Goal: Information Seeking & Learning: Learn about a topic

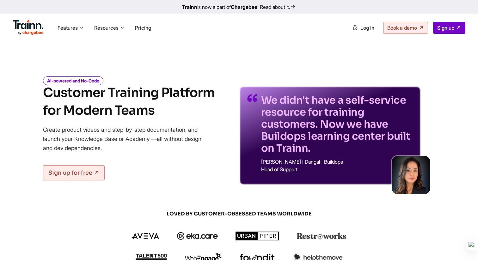
click at [99, 15] on div "Features Product Videos Create product & how-to videos in multiple languages. G…" at bounding box center [239, 28] width 478 height 28
click at [99, 28] on span "Resources" at bounding box center [106, 27] width 24 height 7
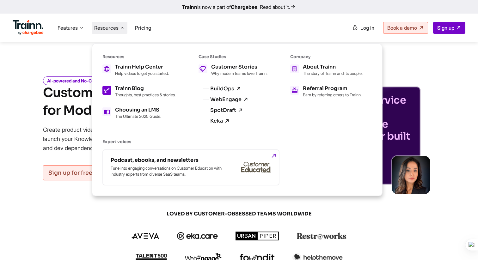
click at [155, 93] on p "Thoughts, best practices & stories." at bounding box center [145, 94] width 61 height 5
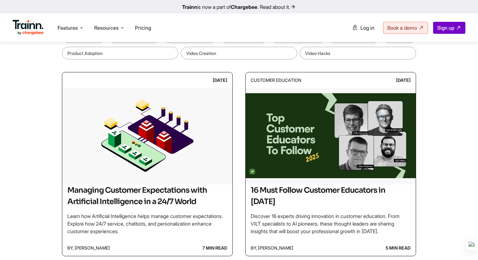
scroll to position [115, 0]
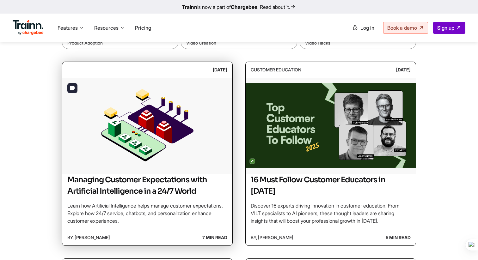
click at [145, 160] on img at bounding box center [147, 125] width 170 height 95
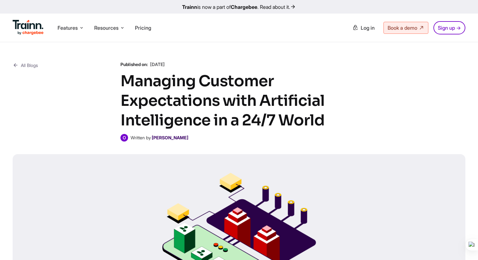
click at [166, 139] on b "[PERSON_NAME]" at bounding box center [170, 137] width 37 height 5
click at [26, 63] on link "All Blogs" at bounding box center [25, 65] width 25 height 8
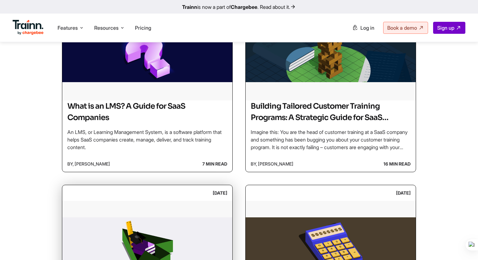
scroll to position [374, 0]
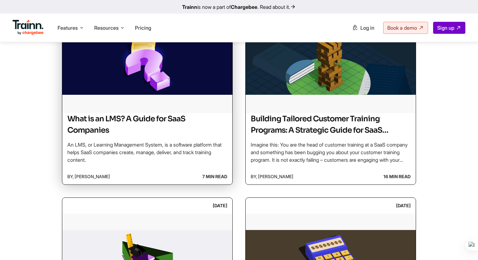
click at [133, 136] on h2 "What is an LMS? A Guide for SaaS Companies" at bounding box center [147, 124] width 160 height 23
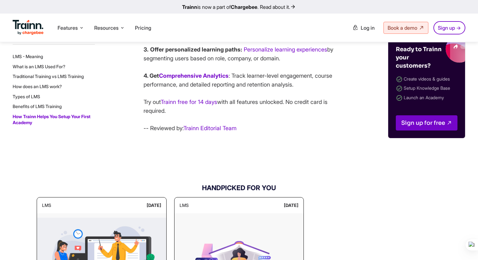
scroll to position [3452, 0]
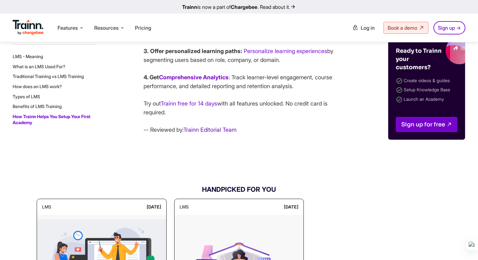
click at [215, 133] on link "Trainn Editorial Team" at bounding box center [209, 130] width 53 height 7
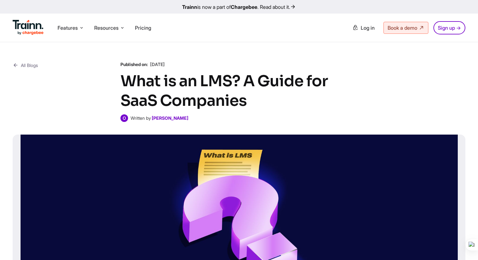
click at [15, 64] on icon at bounding box center [16, 65] width 6 height 8
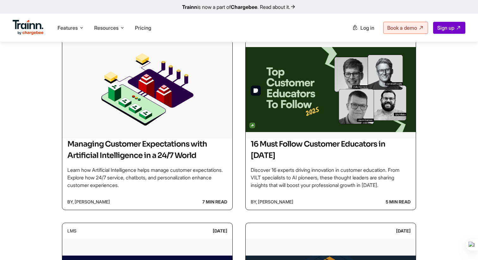
scroll to position [188, 0]
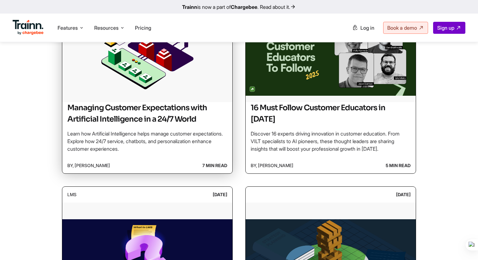
click at [178, 126] on div "Managing Customer Expectations with Artificial Intelligence in a 24/7 World Lea…" at bounding box center [147, 127] width 160 height 51
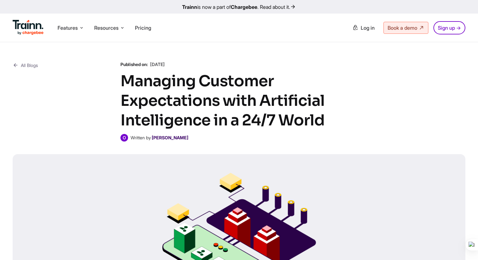
click at [175, 139] on b "[PERSON_NAME]" at bounding box center [170, 137] width 37 height 5
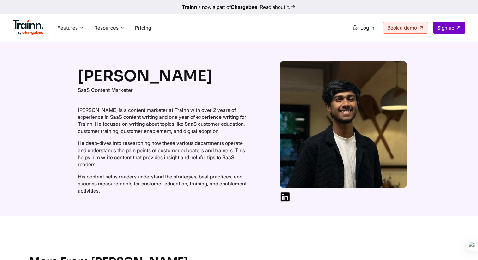
drag, startPoint x: 65, startPoint y: 104, endPoint x: 168, endPoint y: 193, distance: 136.8
click at [168, 193] on div "Omar Sheriff SaaS Content Marketer Omar Sheriff is a content marketer at Trainn…" at bounding box center [239, 129] width 478 height 174
click at [189, 168] on p "He deep-dives into researching how these various departments operate and unders…" at bounding box center [163, 154] width 171 height 28
